Goal: Information Seeking & Learning: Learn about a topic

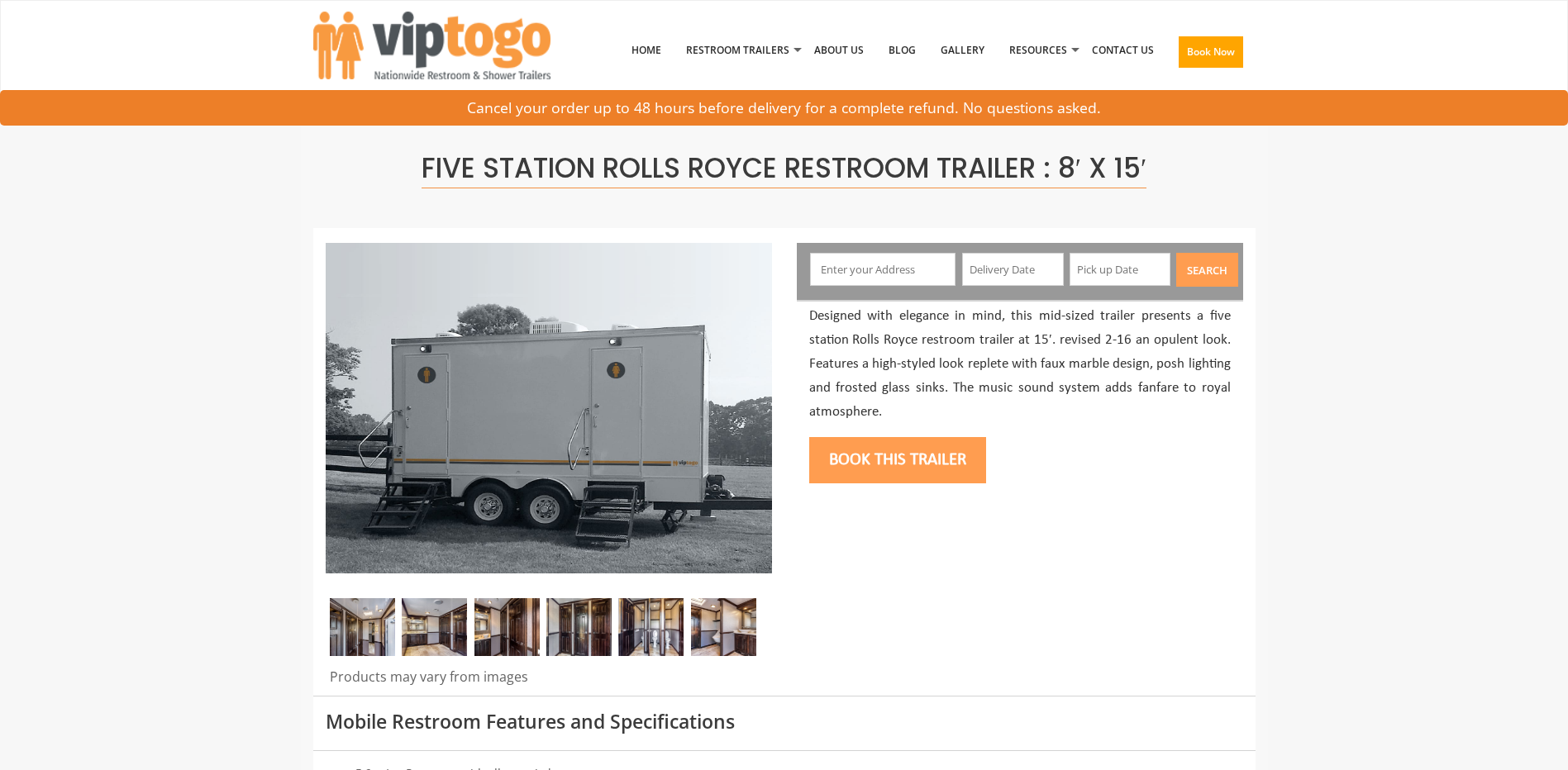
click at [444, 616] on img at bounding box center [434, 627] width 66 height 58
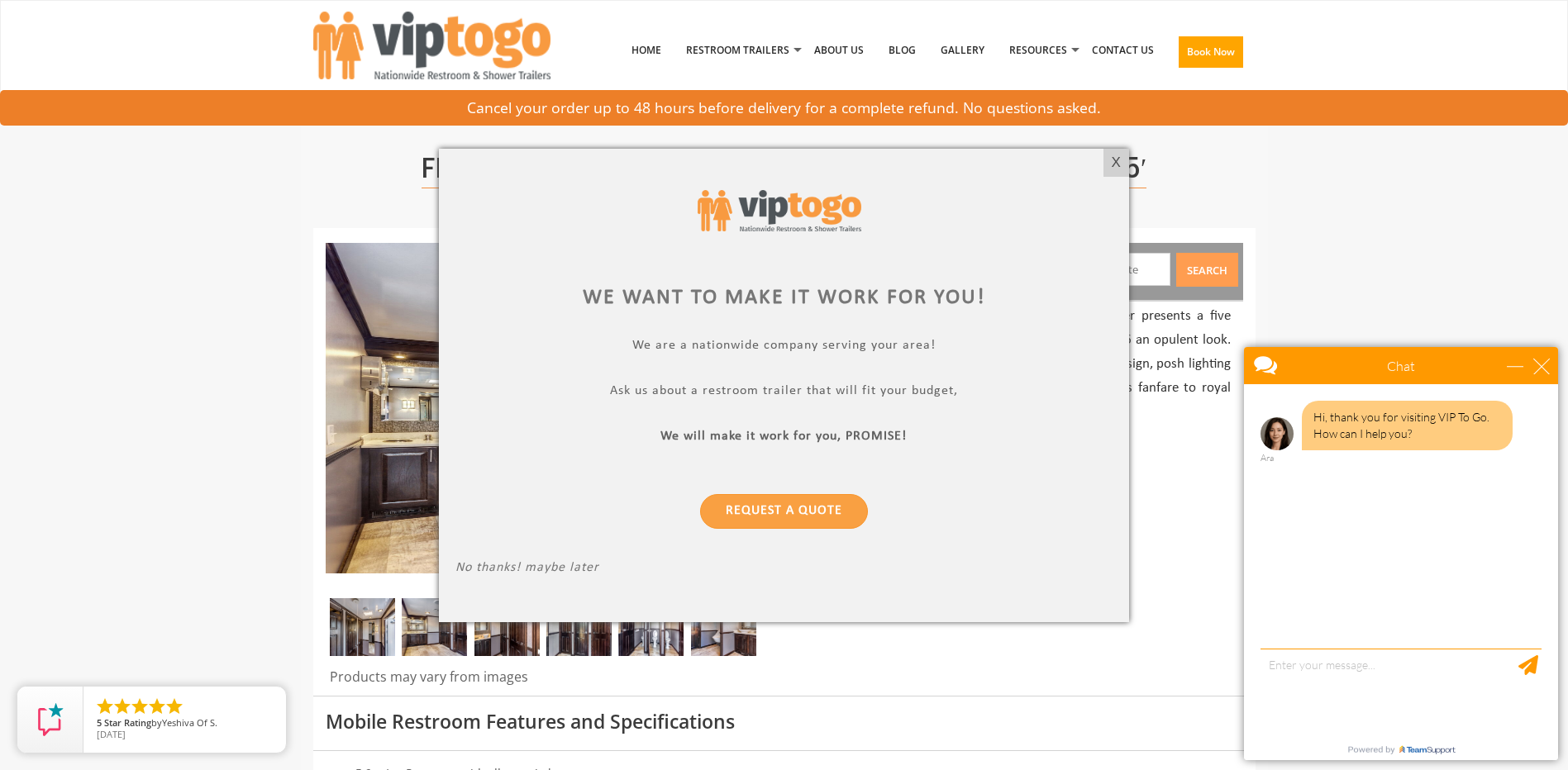
drag, startPoint x: 1109, startPoint y: 160, endPoint x: 1116, endPoint y: 144, distance: 17.5
click at [1109, 160] on div "X" at bounding box center [1116, 162] width 25 height 28
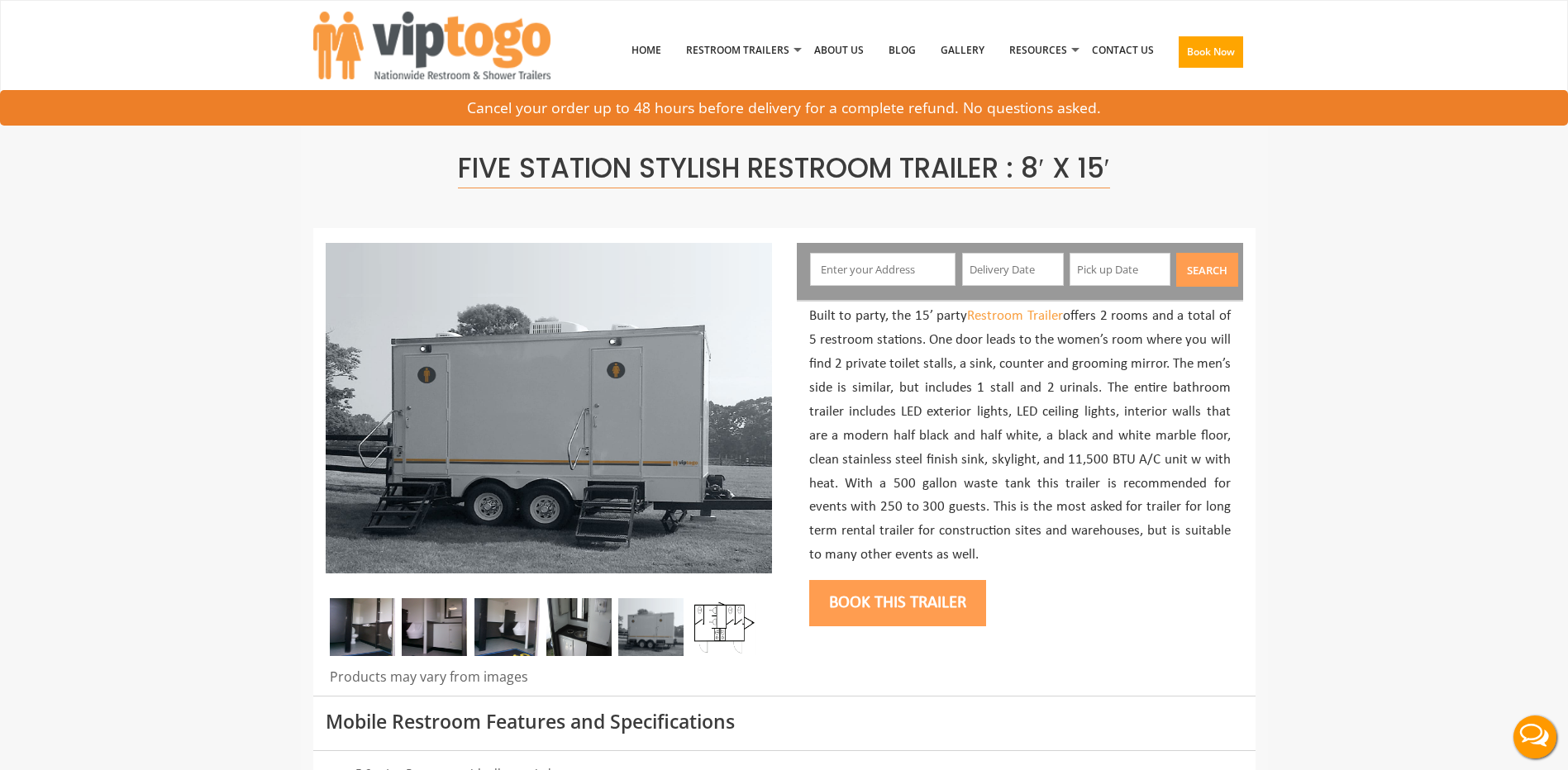
click at [379, 621] on img at bounding box center [362, 627] width 66 height 58
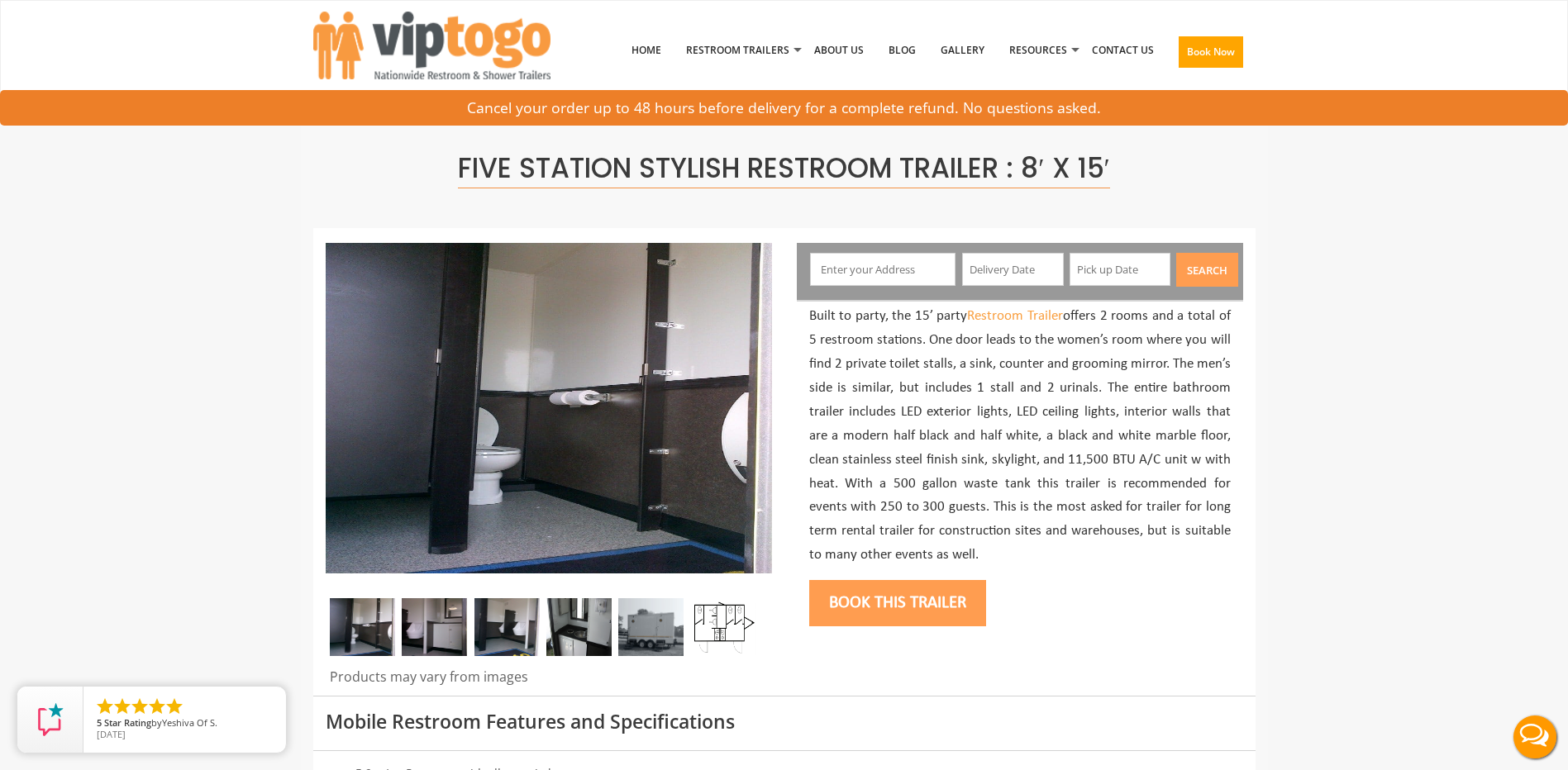
click at [444, 622] on img at bounding box center [434, 627] width 66 height 58
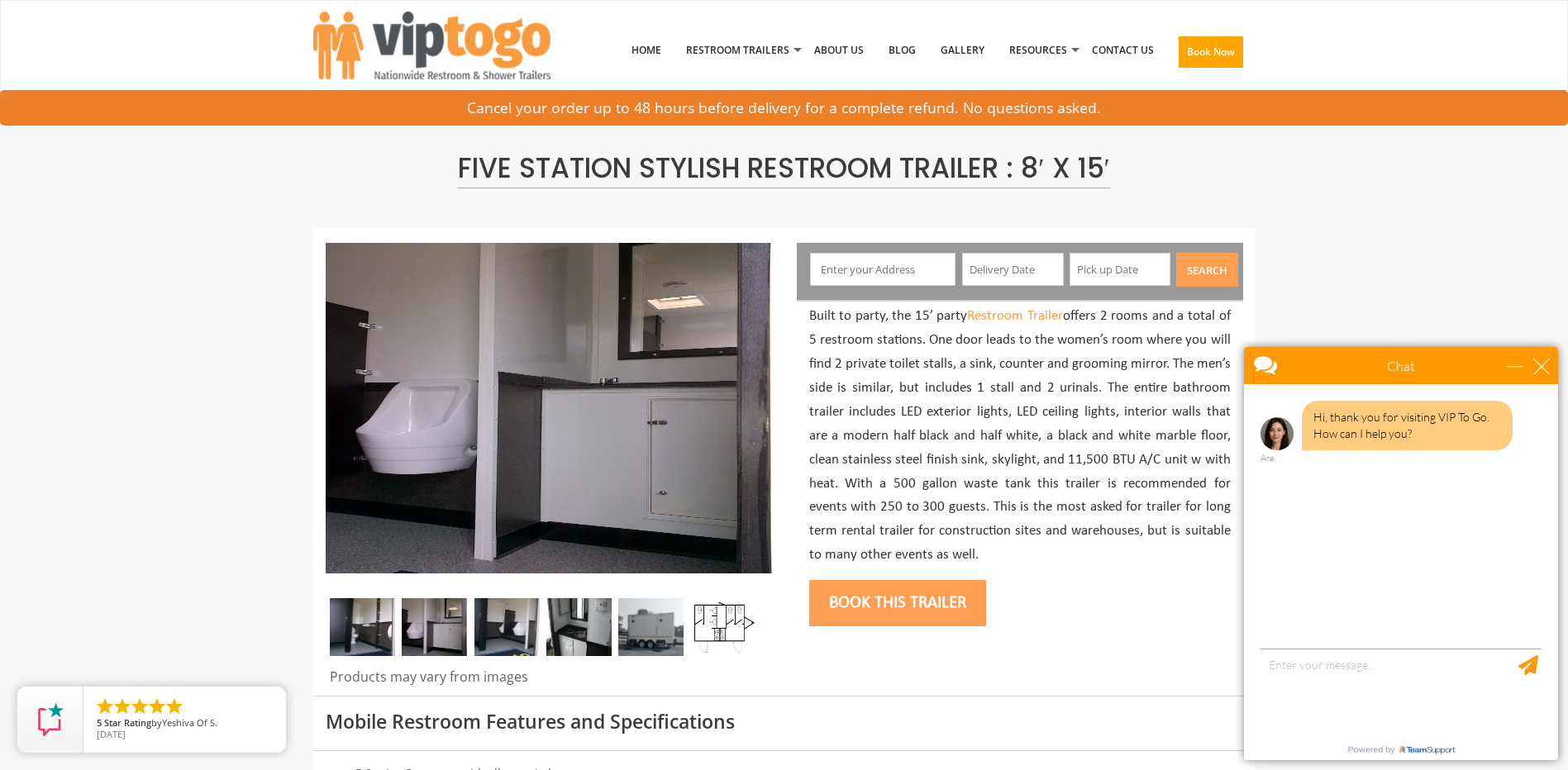
click at [490, 625] on img at bounding box center [507, 627] width 66 height 58
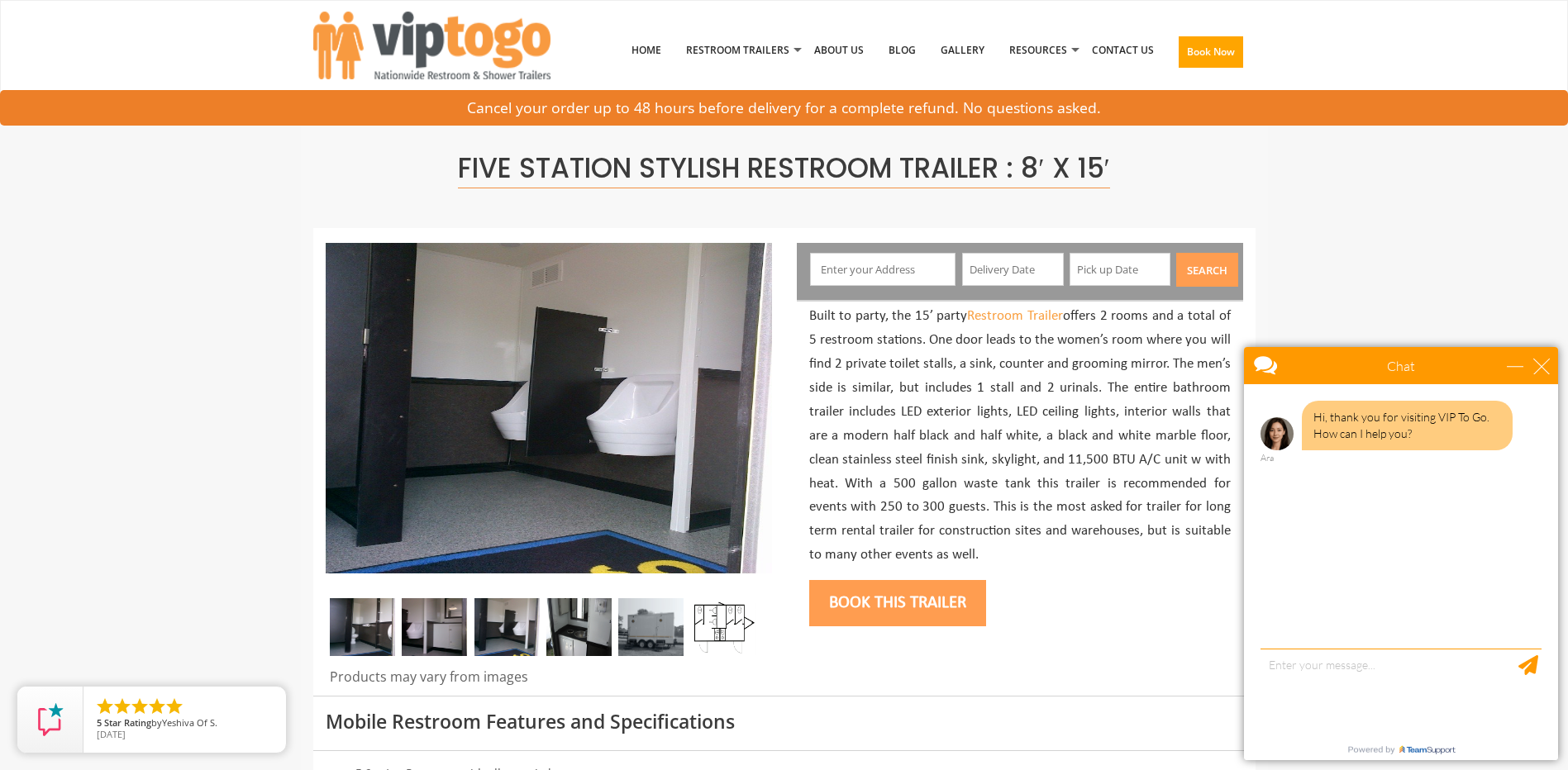
click at [559, 621] on img at bounding box center [579, 627] width 66 height 58
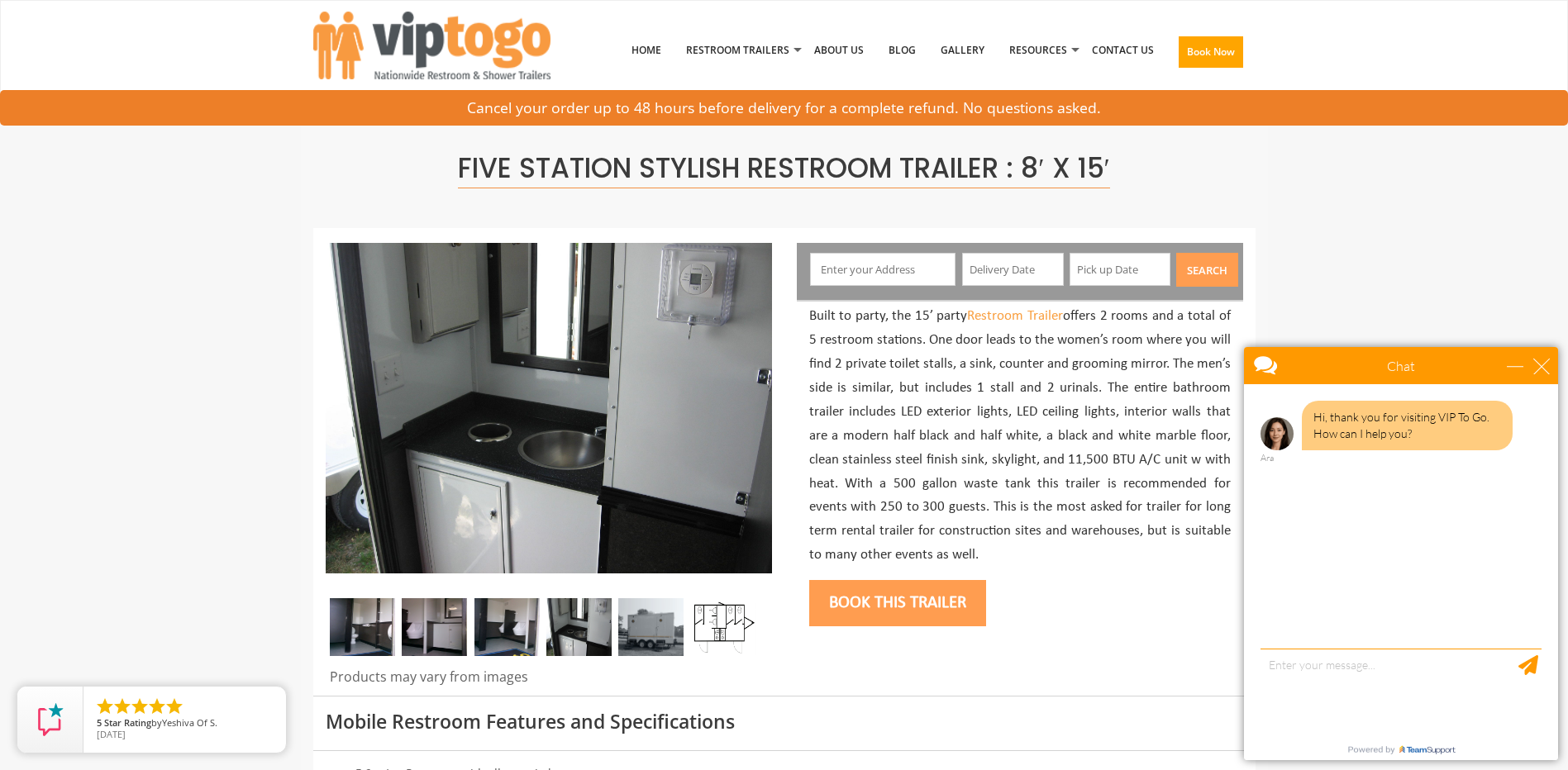
click at [645, 621] on img at bounding box center [651, 627] width 66 height 58
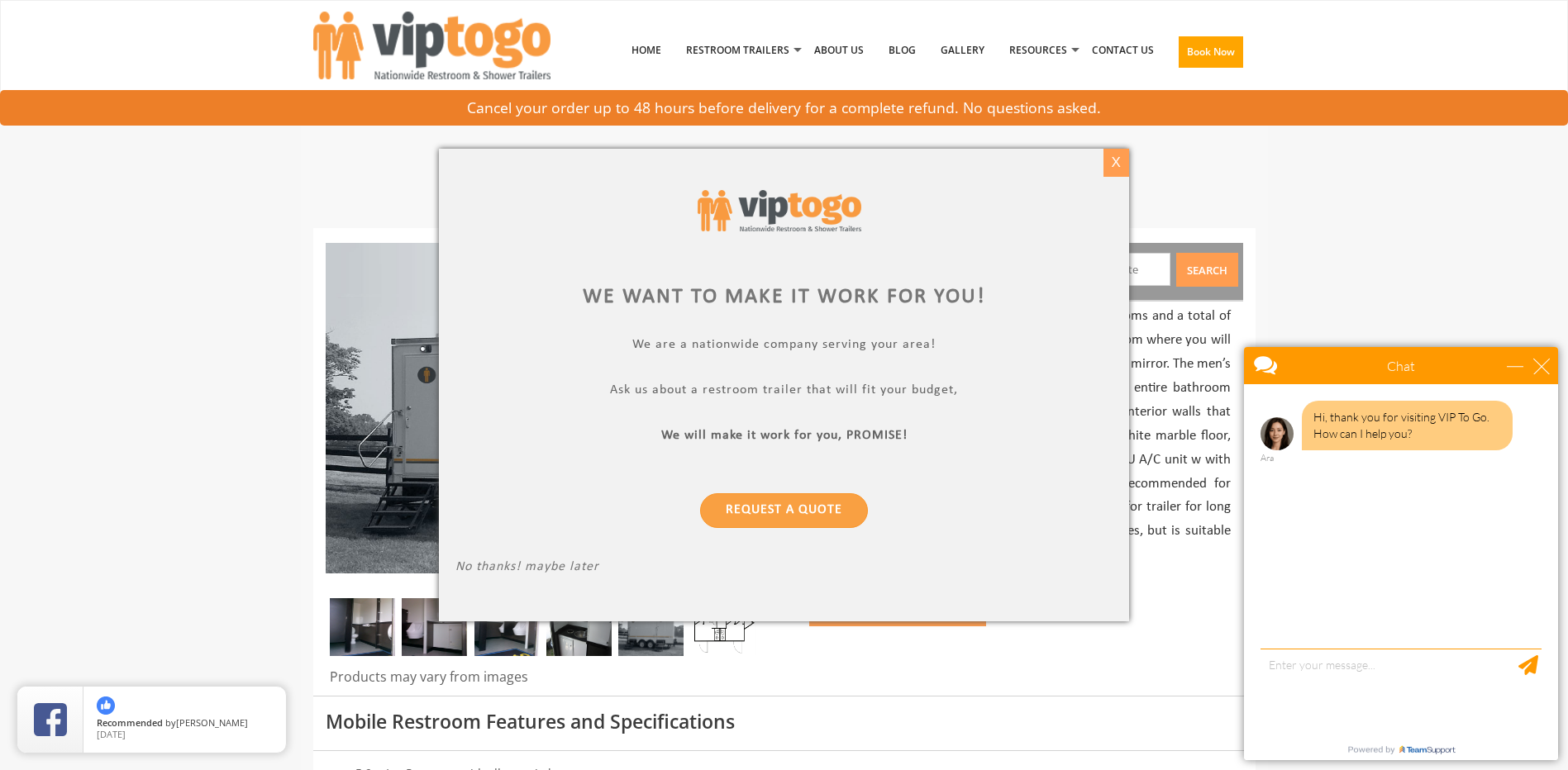
click at [1108, 153] on div "X" at bounding box center [1116, 162] width 25 height 28
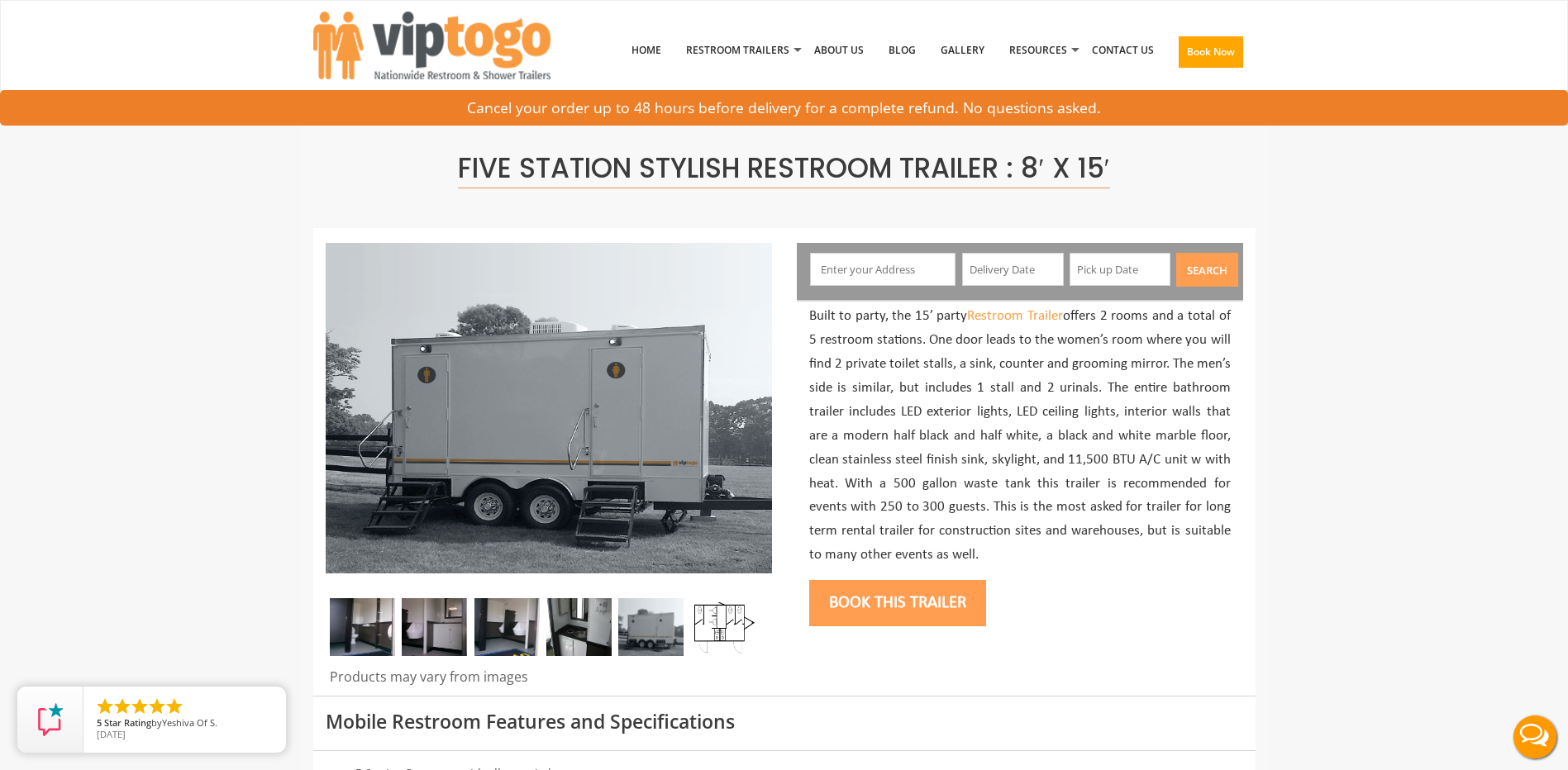
click at [464, 620] on img at bounding box center [434, 627] width 66 height 58
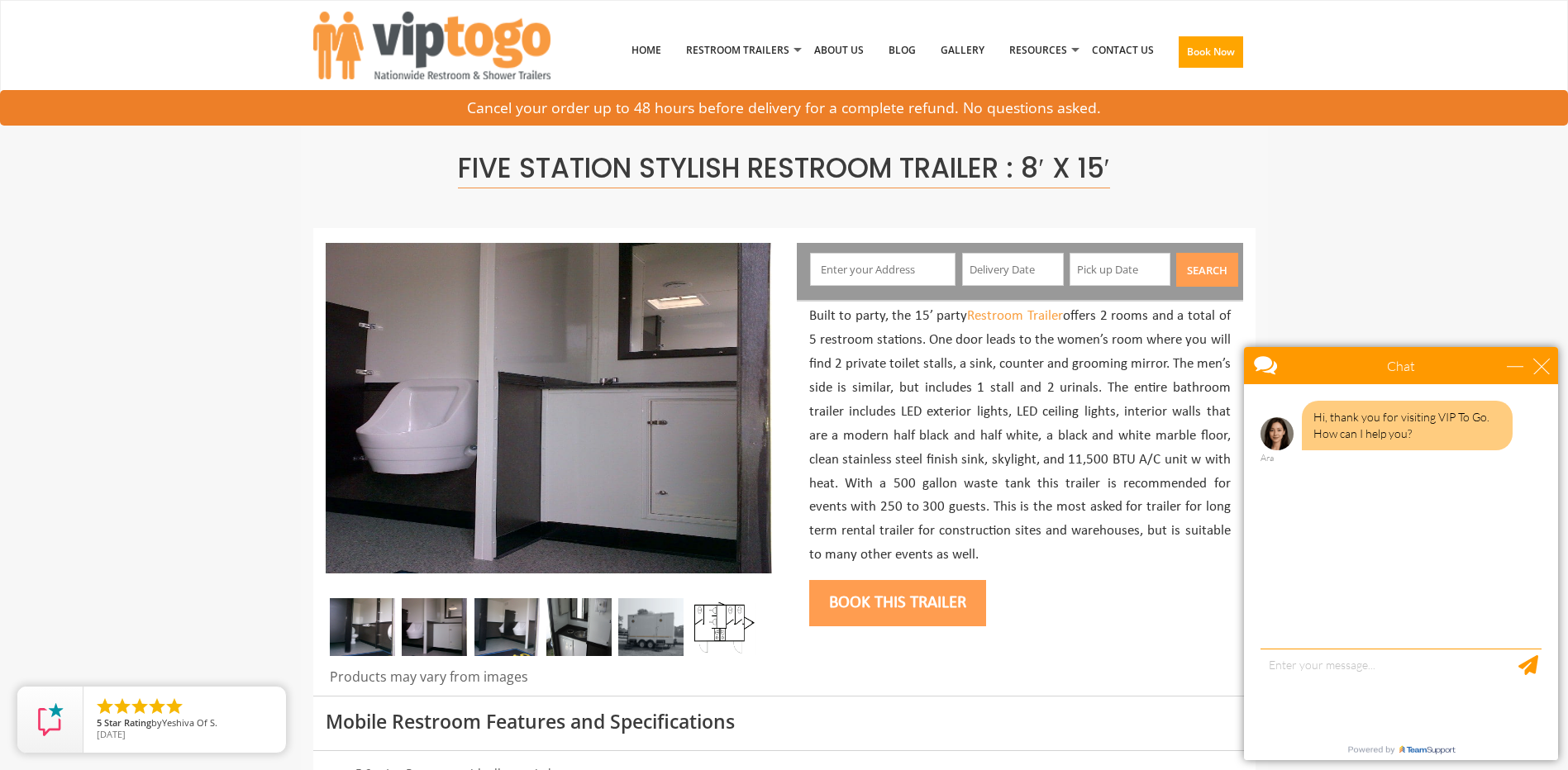
click at [368, 638] on img at bounding box center [362, 627] width 66 height 58
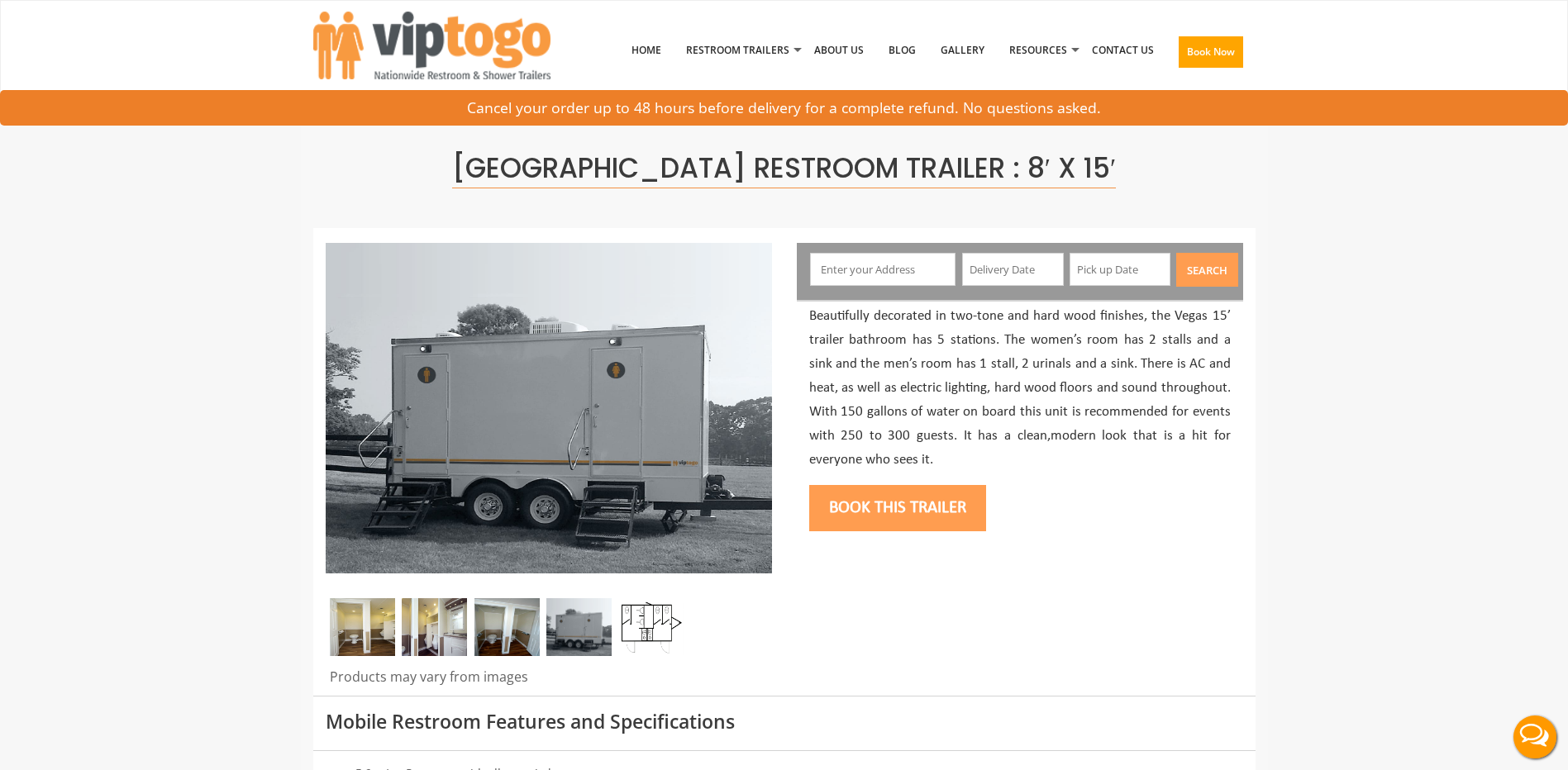
click at [436, 625] on img at bounding box center [434, 627] width 66 height 58
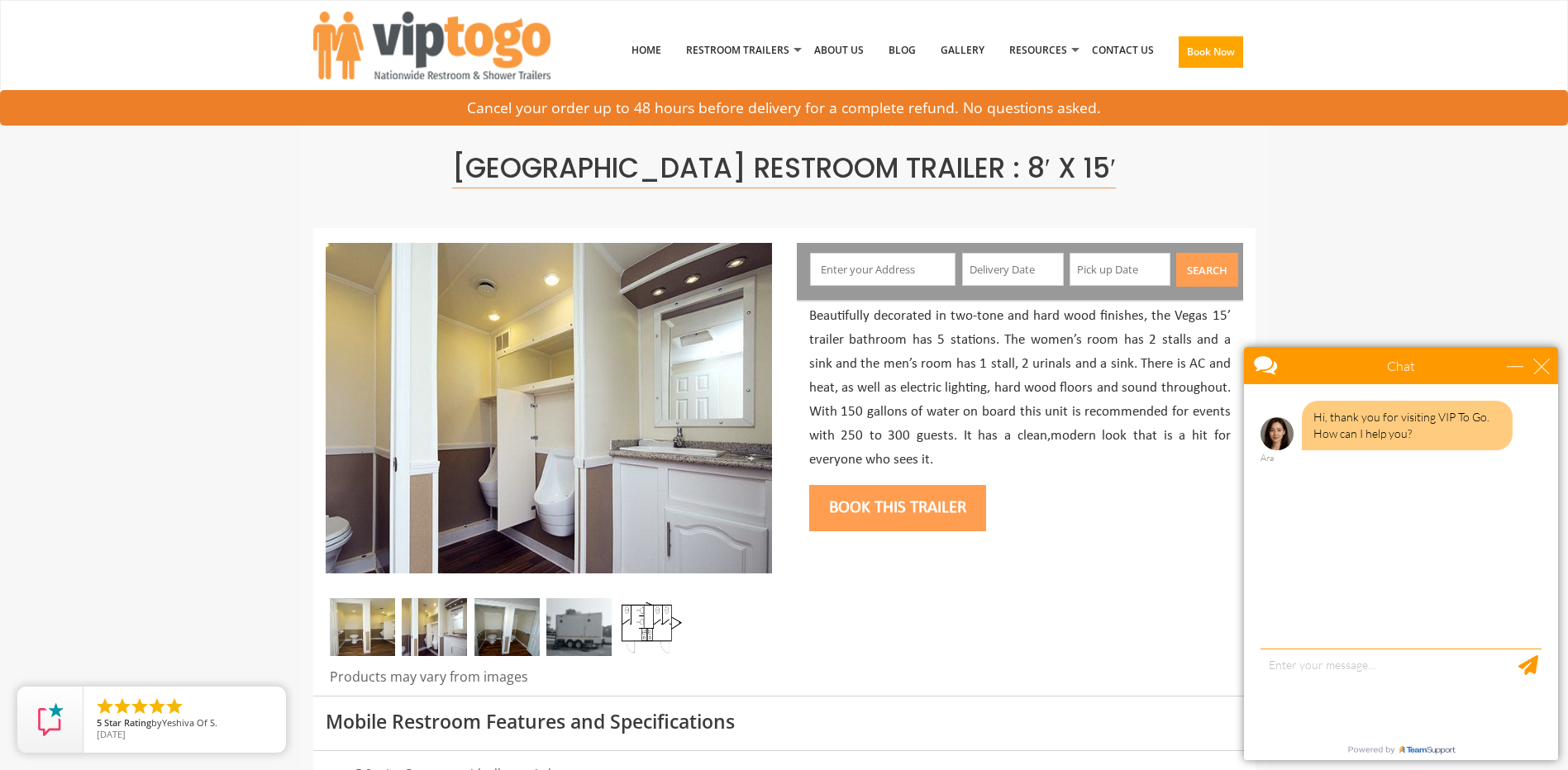
click at [356, 627] on img at bounding box center [362, 627] width 66 height 58
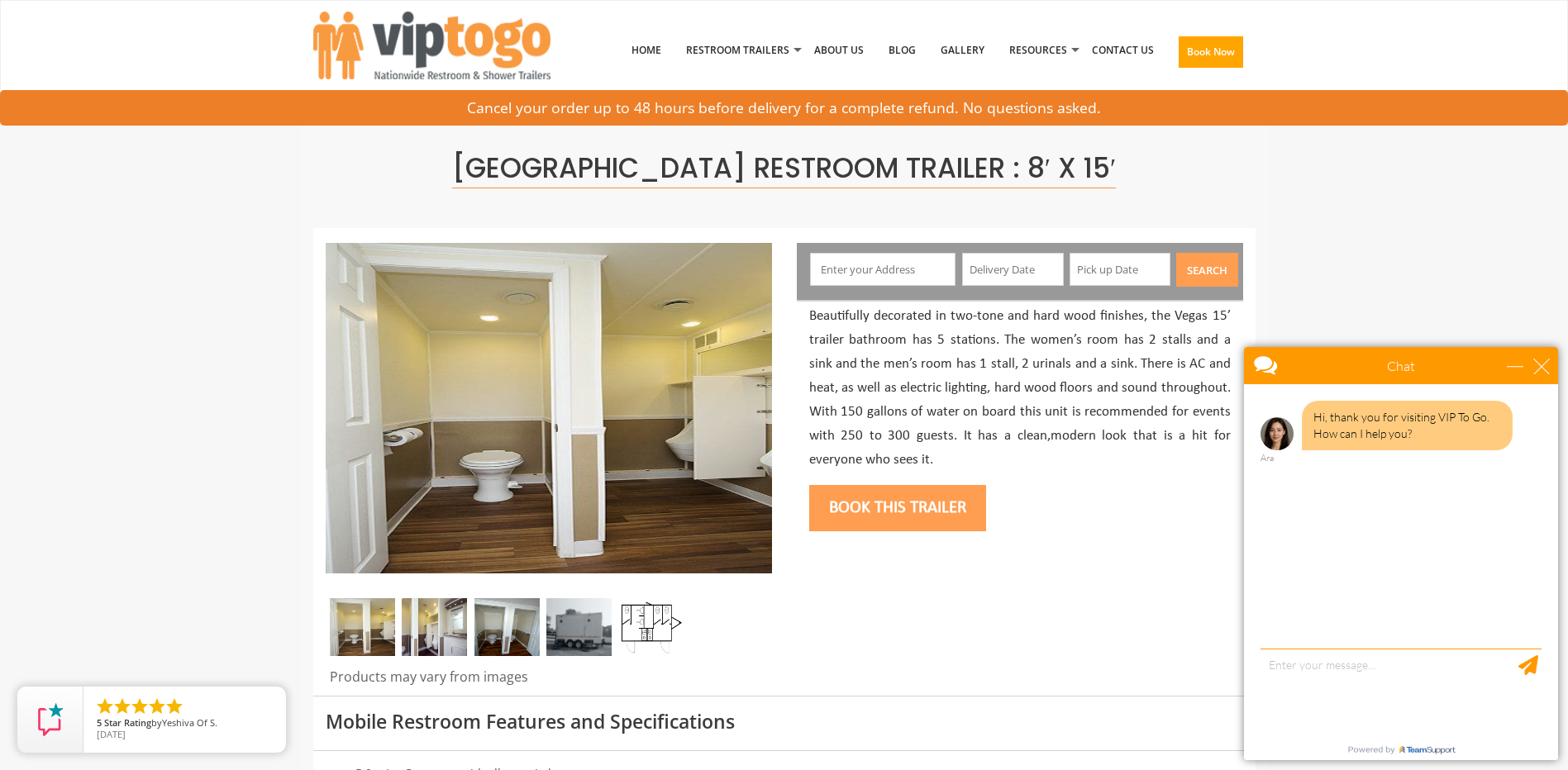
click at [427, 622] on img at bounding box center [434, 627] width 66 height 58
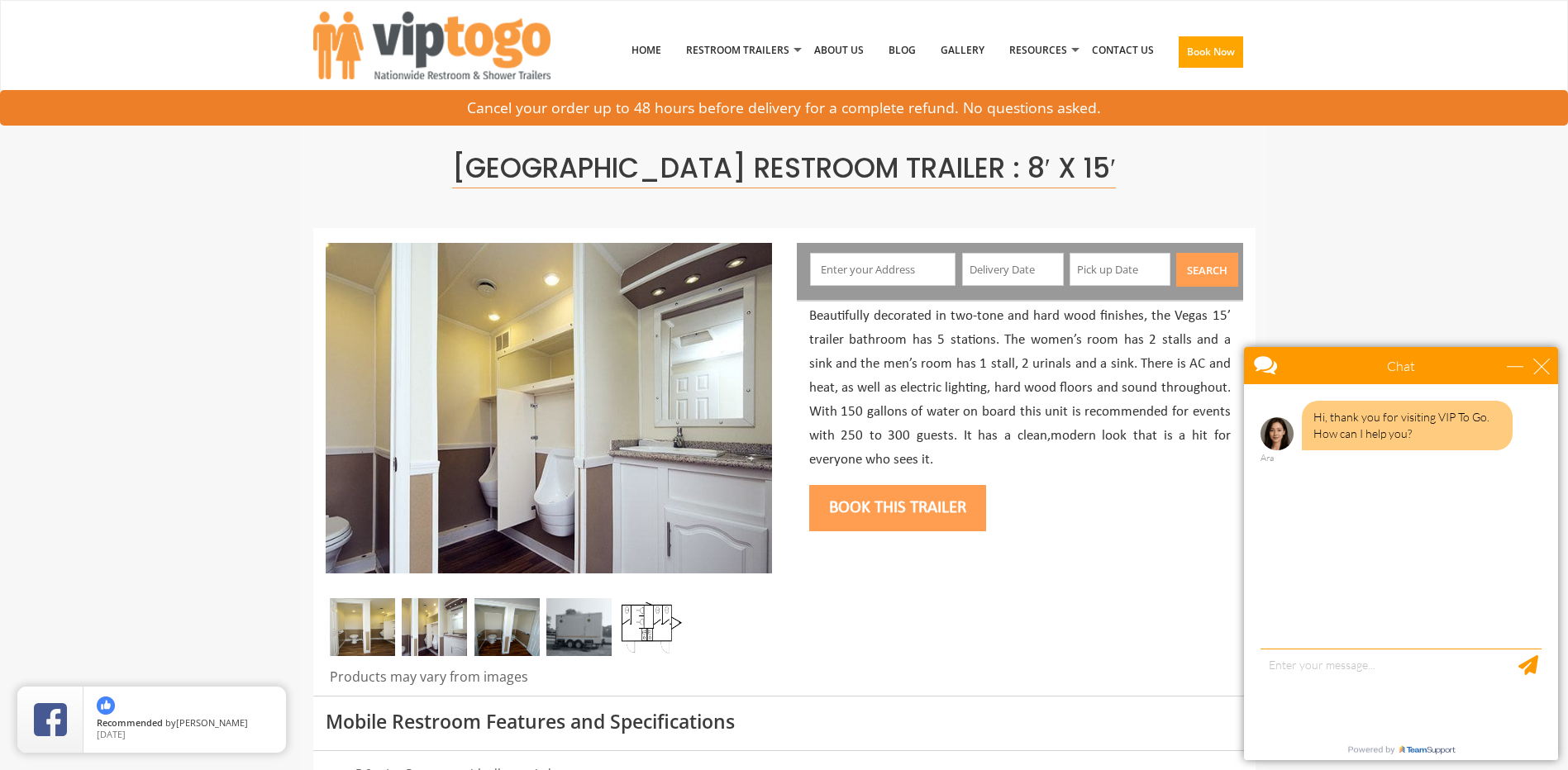
click at [481, 622] on img at bounding box center [507, 627] width 66 height 58
